Goal: Information Seeking & Learning: Learn about a topic

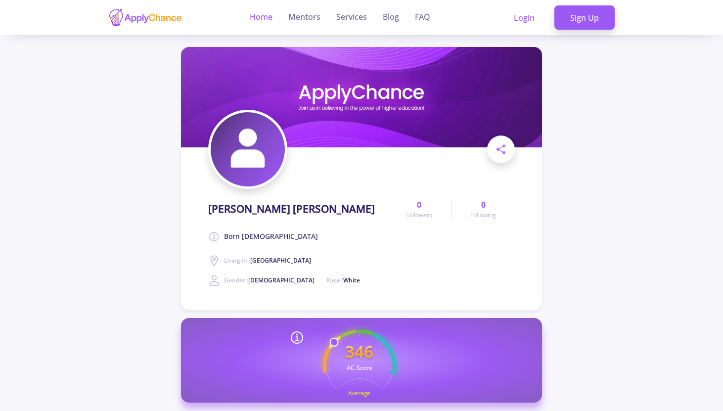
click at [262, 12] on link "Home" at bounding box center [261, 17] width 23 height 35
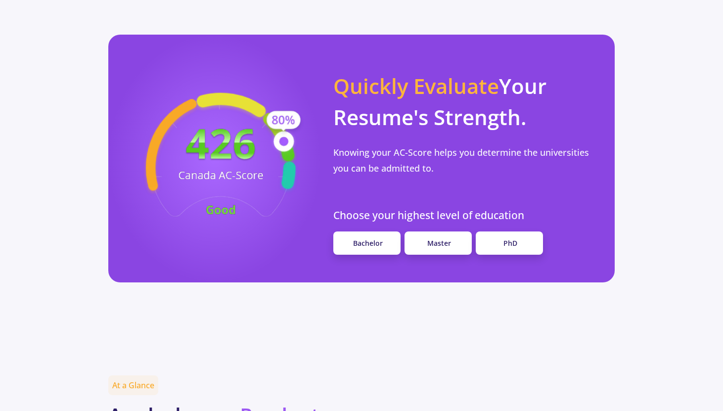
scroll to position [852, 0]
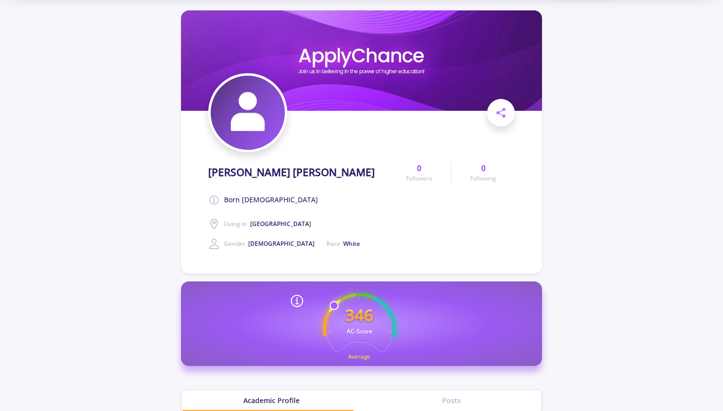
scroll to position [37, 0]
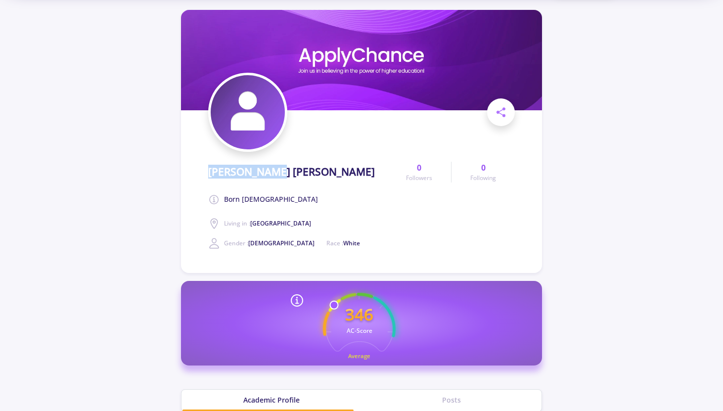
drag, startPoint x: 202, startPoint y: 169, endPoint x: 272, endPoint y: 173, distance: 69.8
click at [272, 173] on section "[PERSON_NAME] [PERSON_NAME] Born [DEMOGRAPHIC_DATA] Living in : [DEMOGRAPHIC_DA…" at bounding box center [361, 141] width 361 height 263
click at [272, 173] on h1 "[PERSON_NAME] [PERSON_NAME]" at bounding box center [291, 172] width 167 height 12
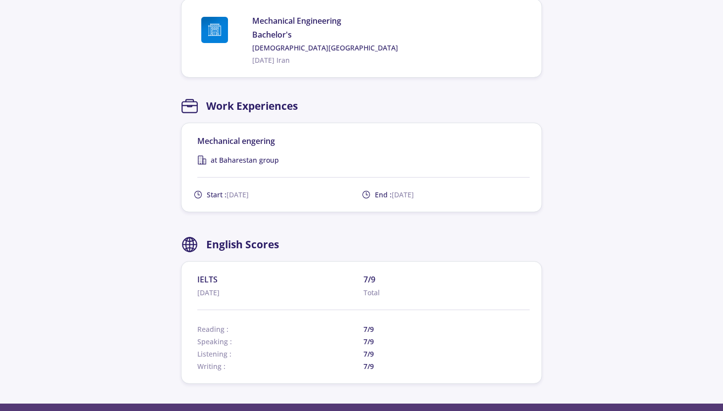
scroll to position [666, 0]
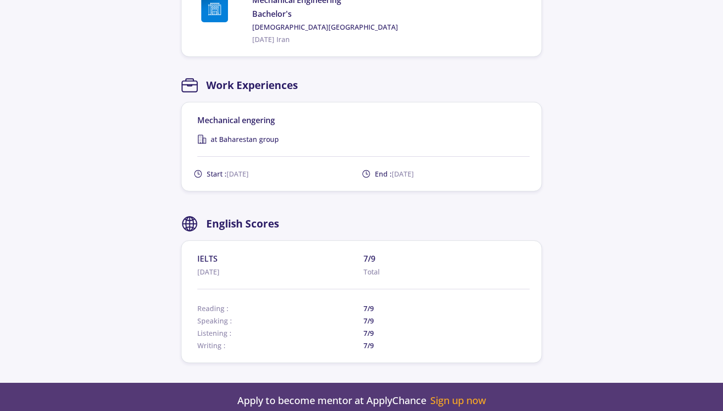
click at [230, 173] on span "[DATE]" at bounding box center [237, 173] width 22 height 9
click at [414, 173] on span "[DATE]" at bounding box center [402, 173] width 22 height 9
click at [430, 290] on div at bounding box center [363, 295] width 332 height 12
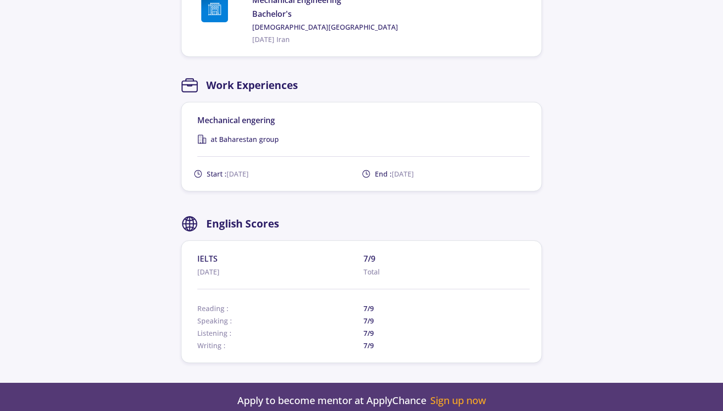
click at [430, 290] on div at bounding box center [363, 295] width 332 height 12
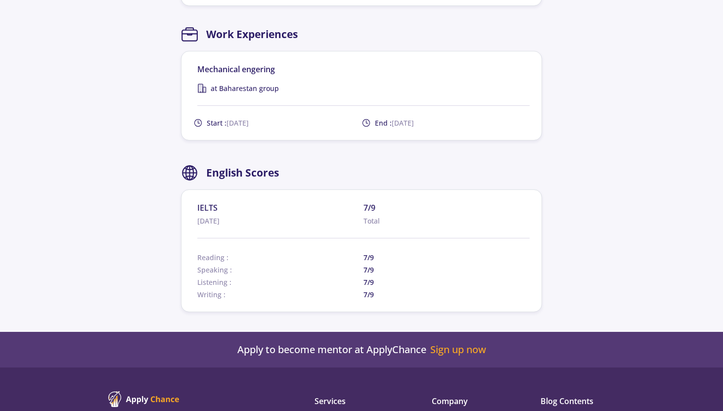
scroll to position [799, 0]
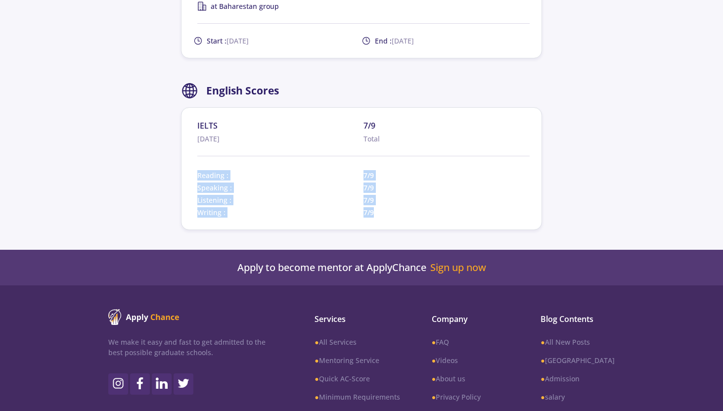
drag, startPoint x: 349, startPoint y: 152, endPoint x: 368, endPoint y: 241, distance: 90.8
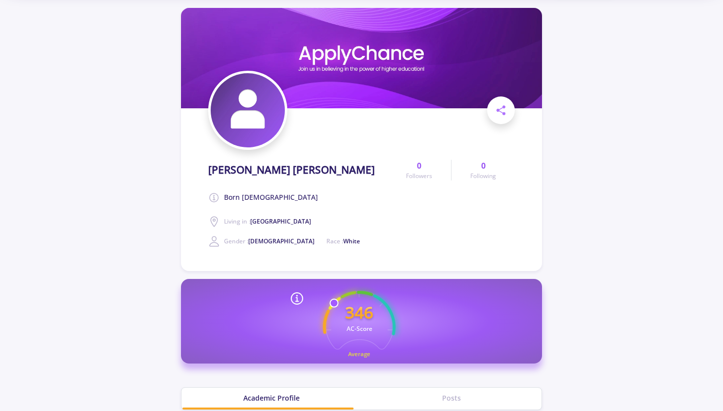
scroll to position [0, 0]
